Goal: Transaction & Acquisition: Obtain resource

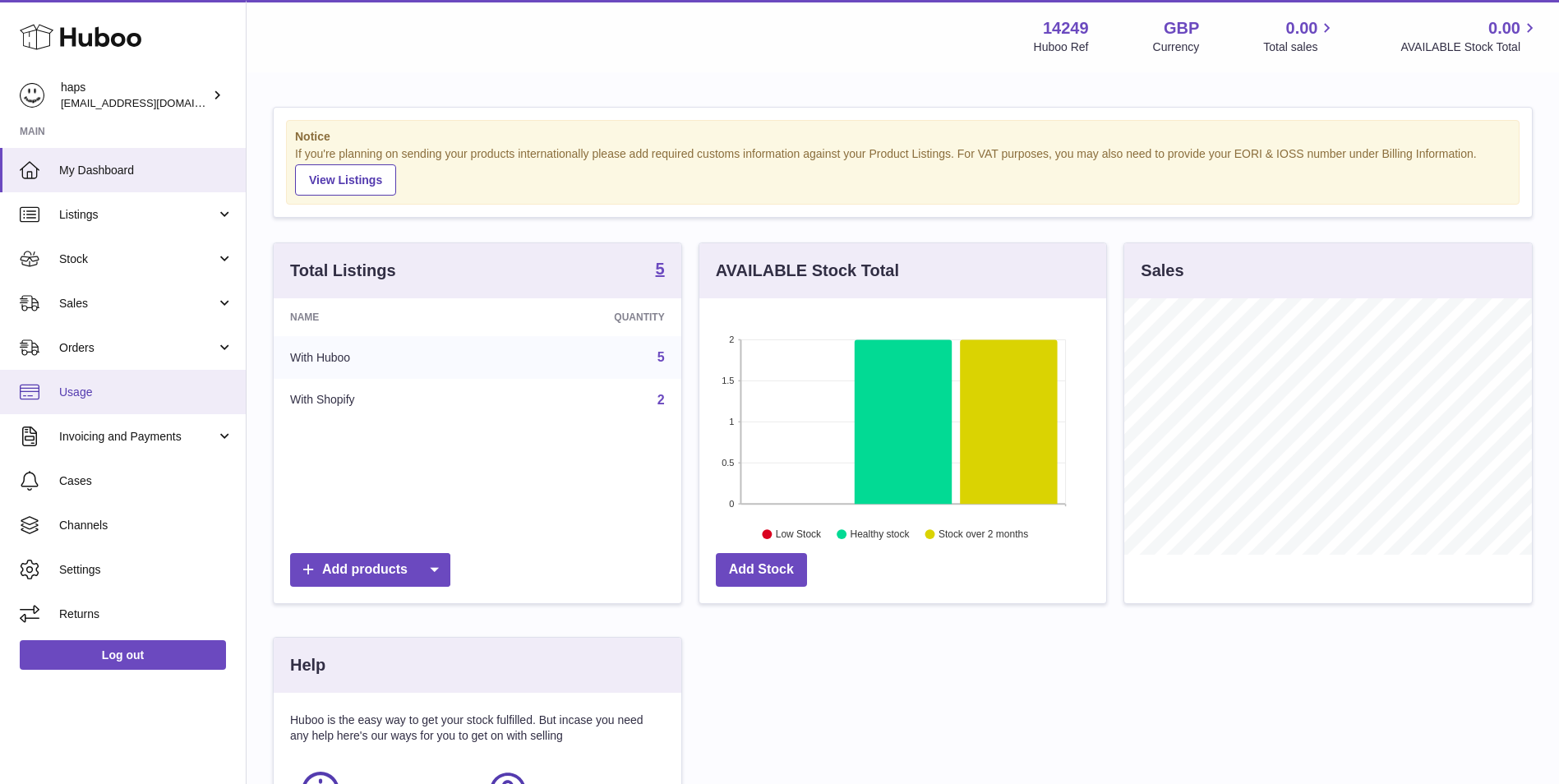
scroll to position [256, 407]
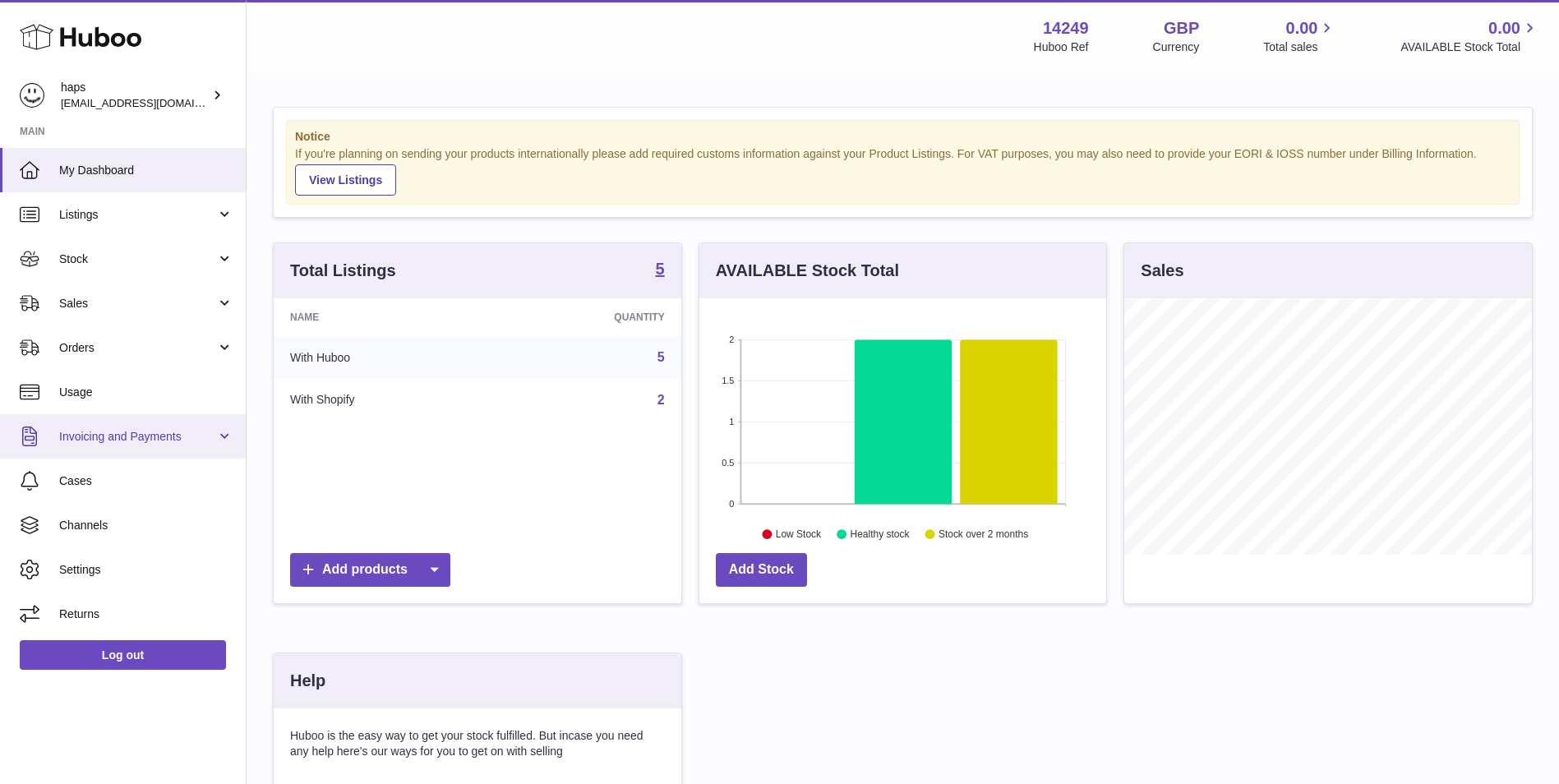
click at [177, 429] on span "Invoicing and Payments" at bounding box center [138, 436] width 157 height 16
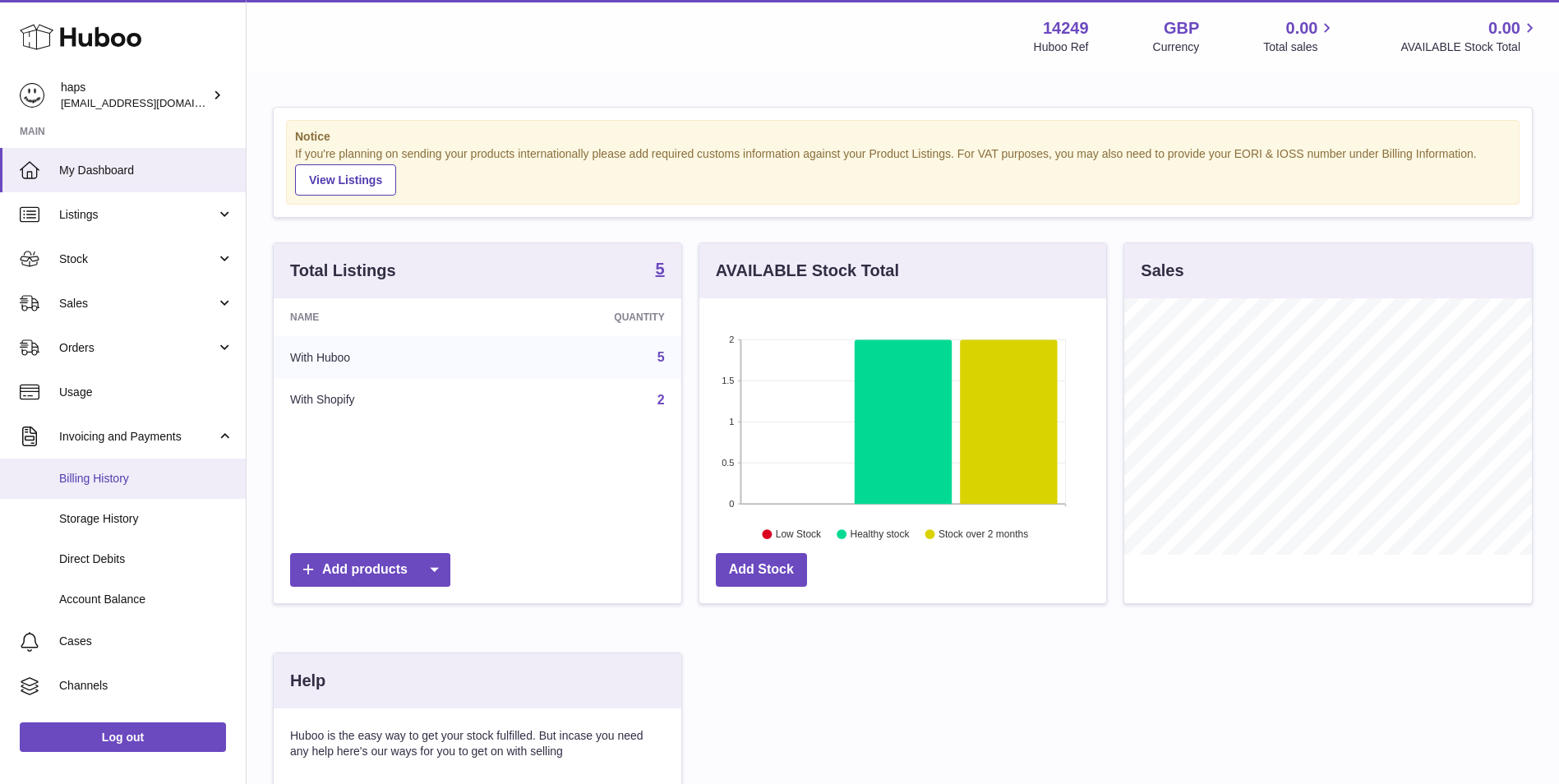
click at [212, 470] on link "Billing History" at bounding box center [123, 479] width 246 height 41
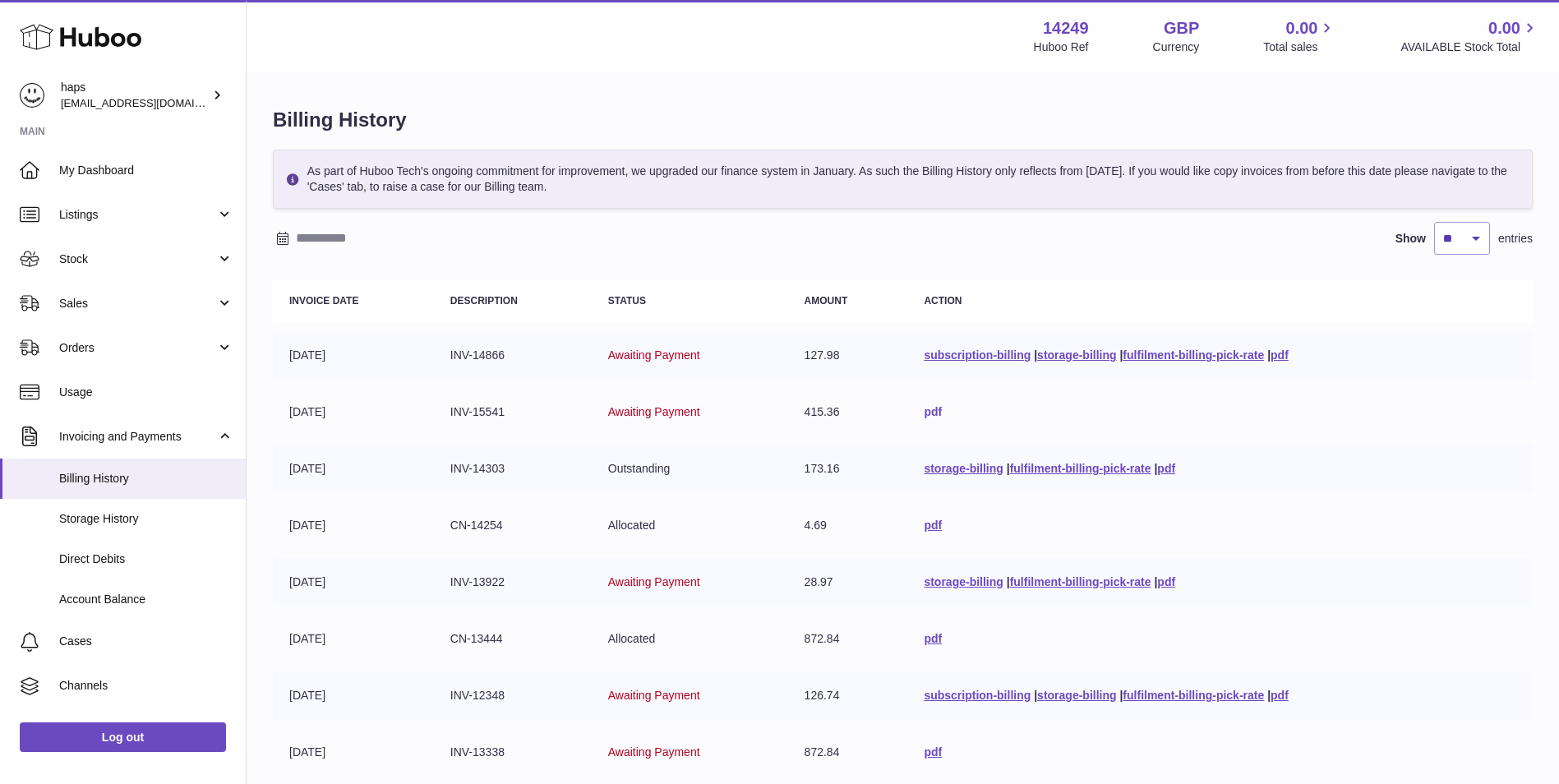
click at [924, 410] on link "pdf" at bounding box center [933, 411] width 18 height 13
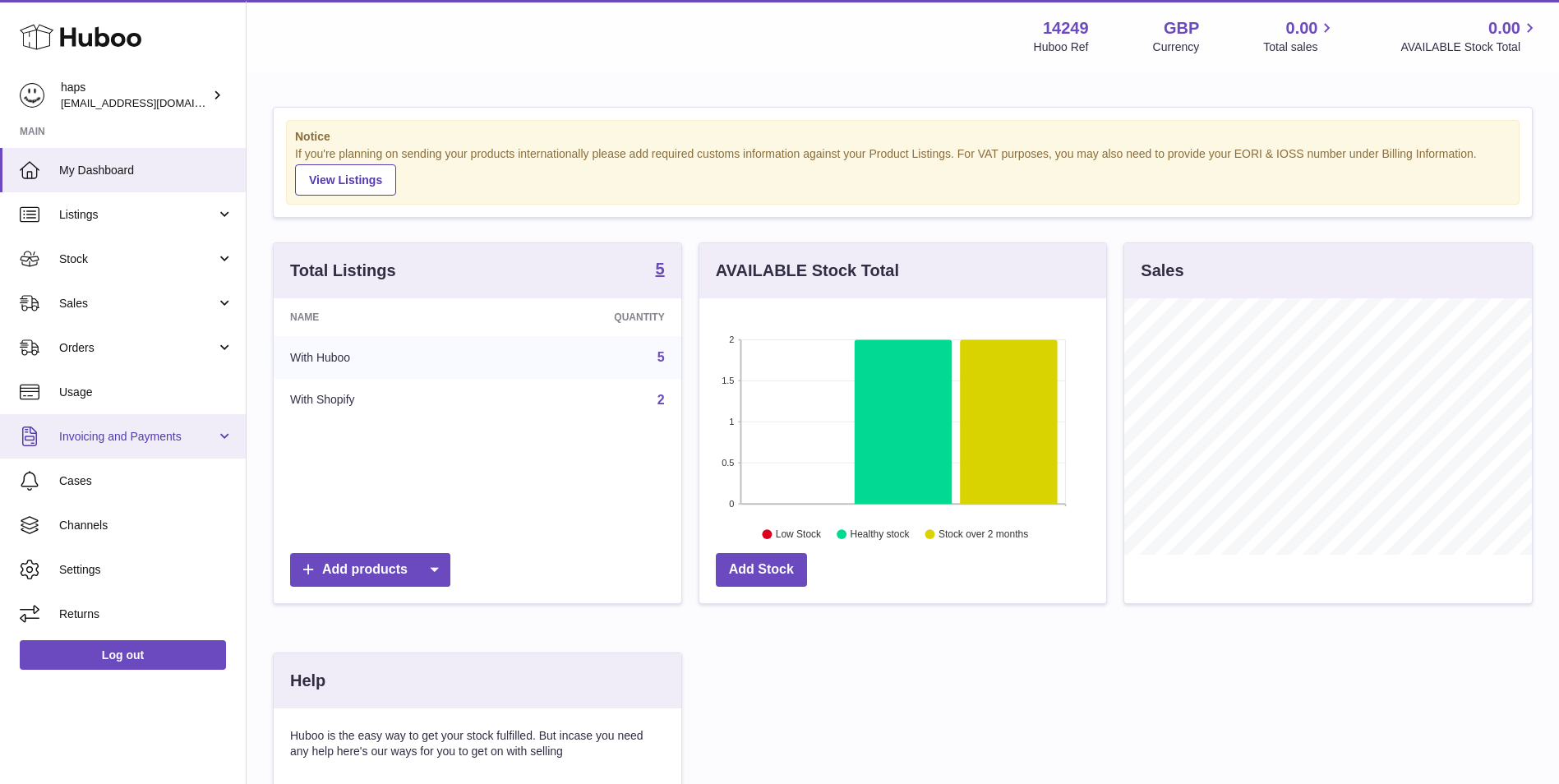
scroll to position [256, 407]
click at [178, 426] on link "Invoicing and Payments" at bounding box center [123, 436] width 246 height 44
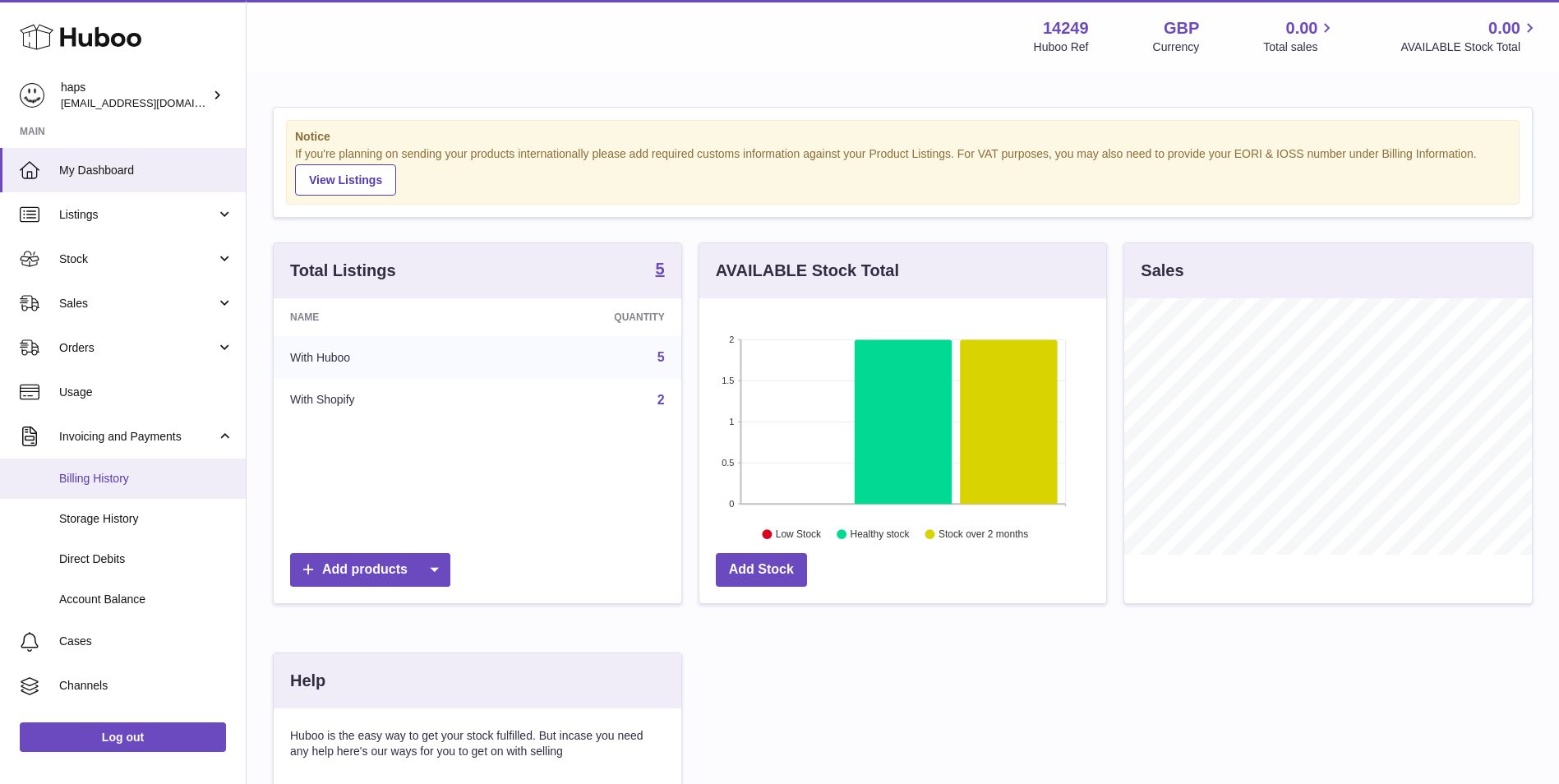
click at [204, 477] on span "Billing History" at bounding box center [146, 478] width 174 height 16
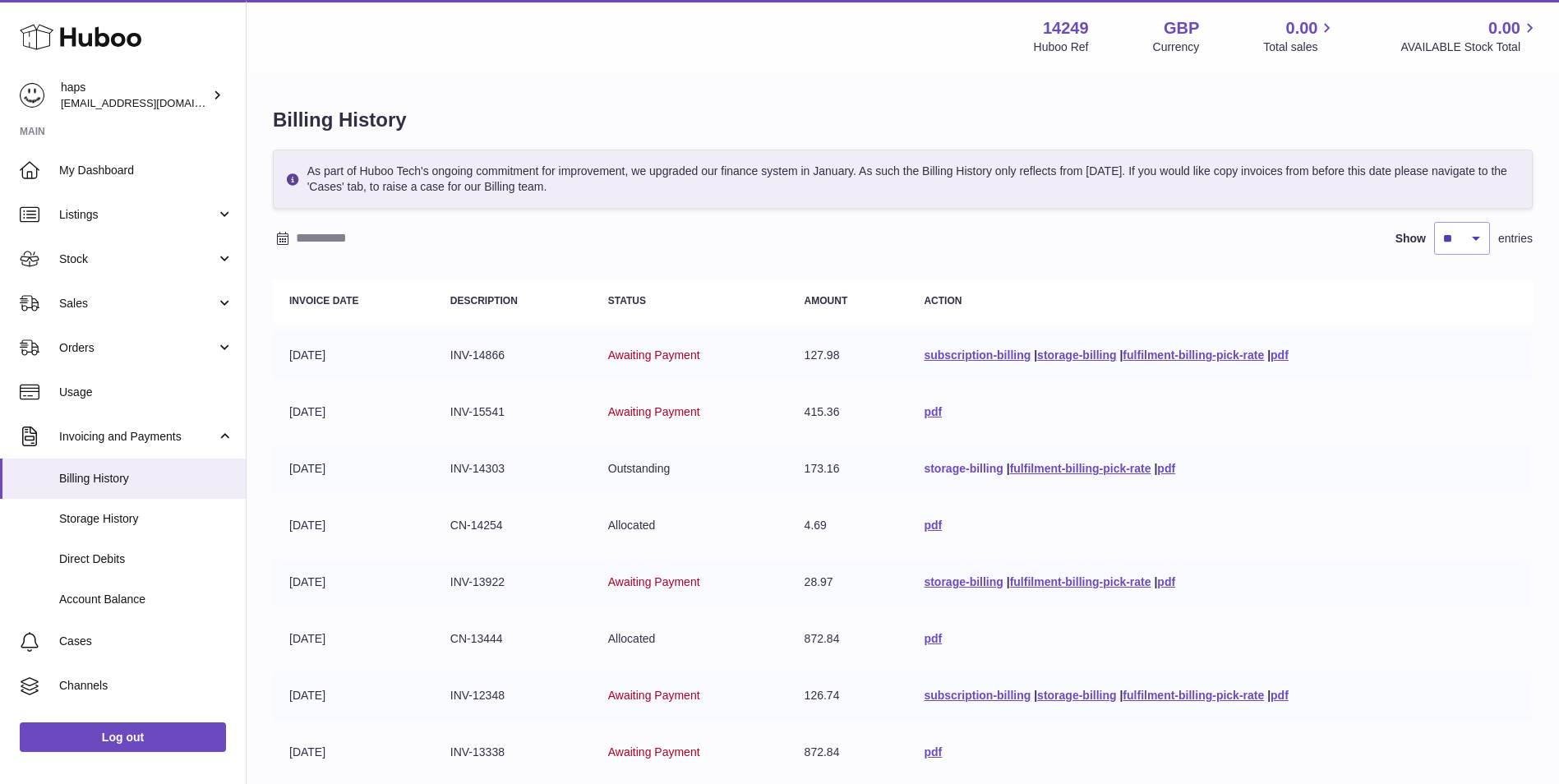
click at [976, 465] on link "storage-billing" at bounding box center [963, 469] width 79 height 13
